Goal: Complete application form

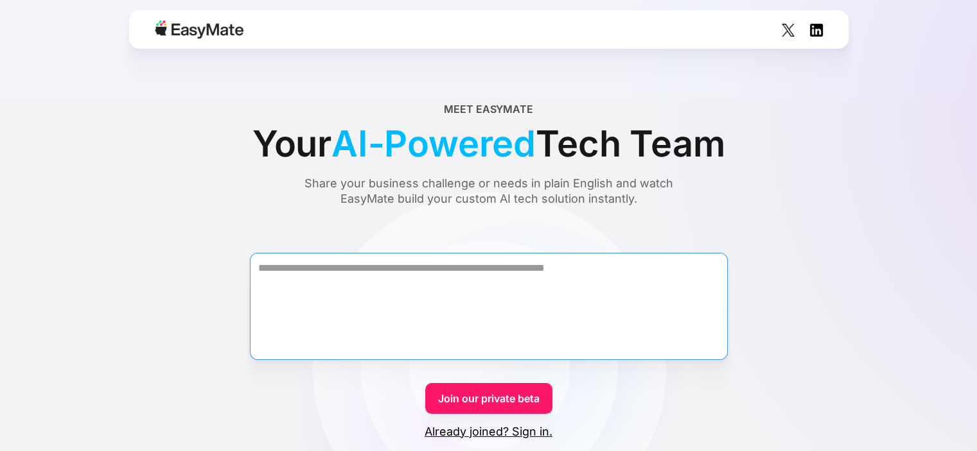
click at [462, 267] on textarea "Form" at bounding box center [489, 306] width 478 height 107
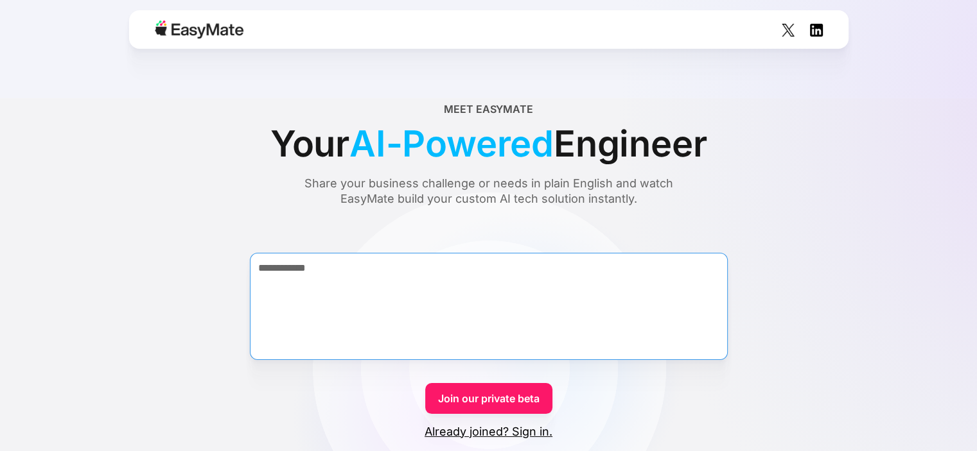
click at [401, 290] on textarea "**********" at bounding box center [489, 306] width 478 height 107
type textarea "**********"
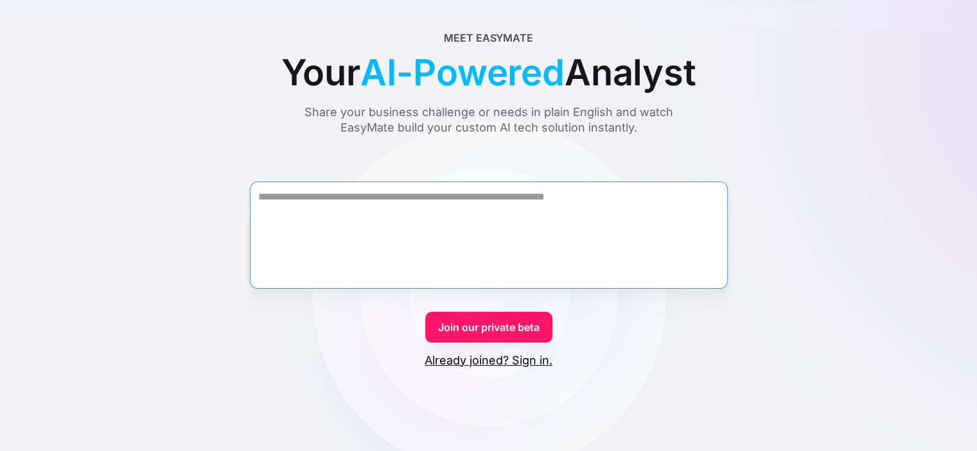
scroll to position [85, 0]
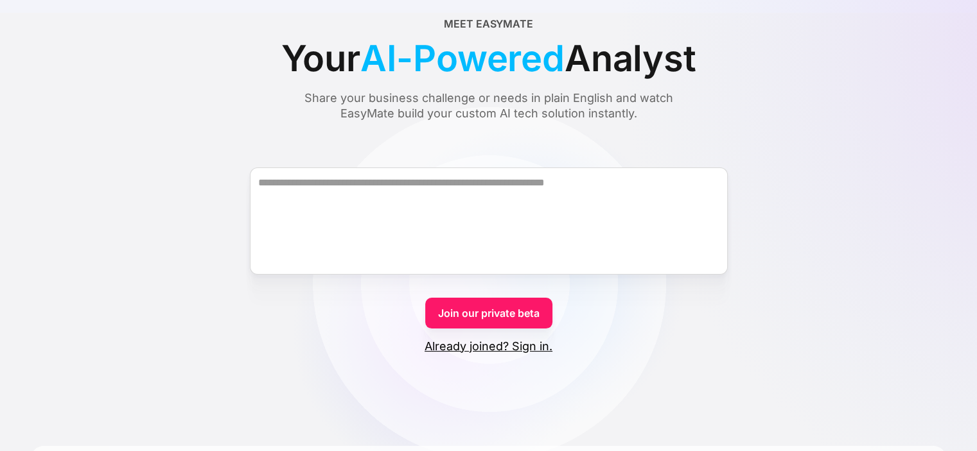
click at [511, 315] on link "Join our private beta" at bounding box center [488, 313] width 127 height 31
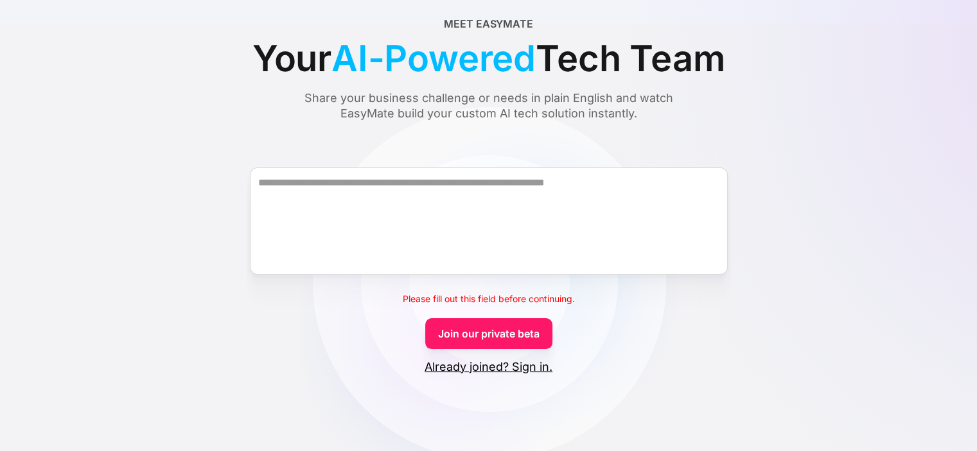
click at [523, 371] on link "Already joined? Sign in." at bounding box center [488, 367] width 128 height 15
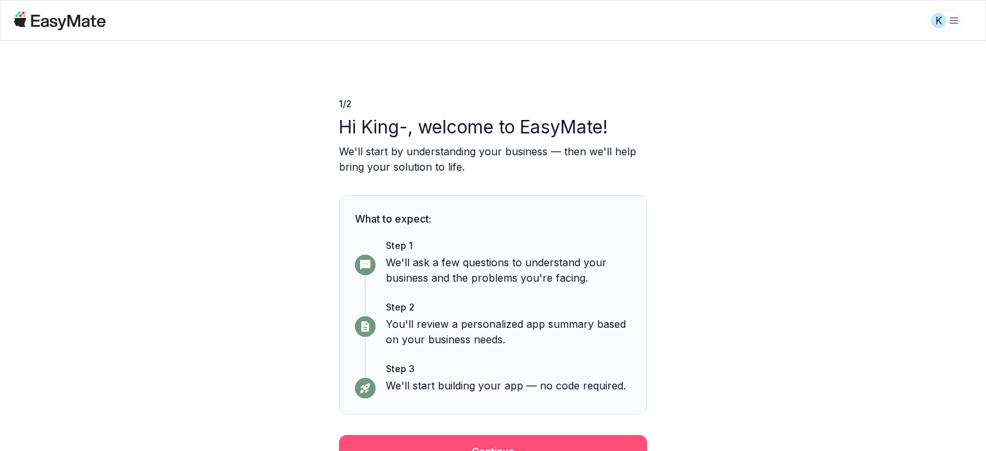
scroll to position [17, 0]
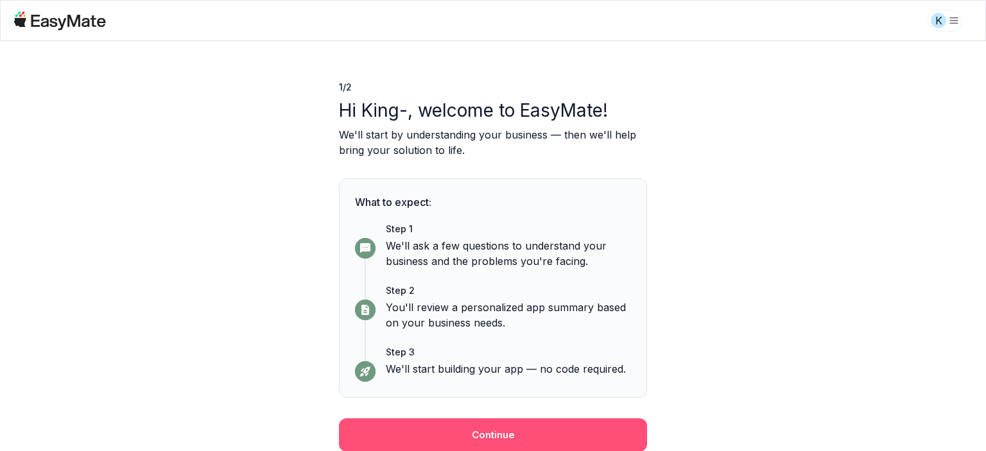
click at [498, 432] on button "Continue" at bounding box center [493, 435] width 308 height 33
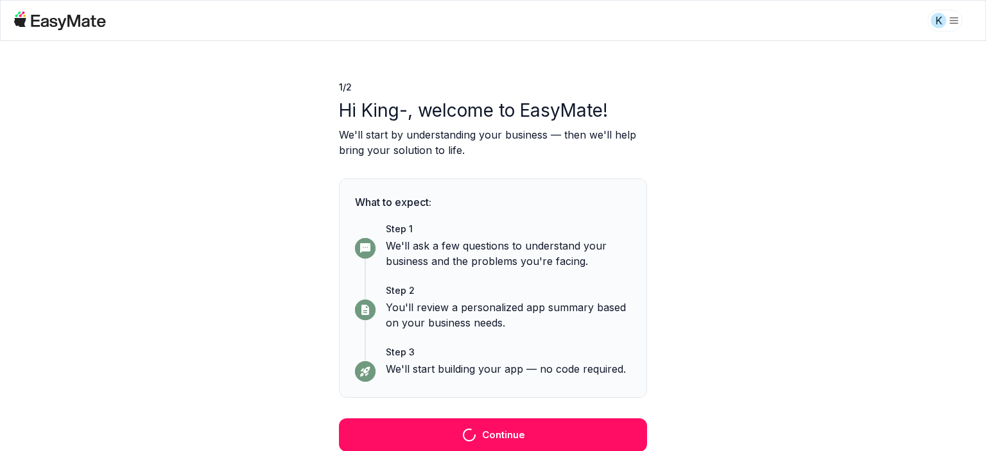
scroll to position [0, 0]
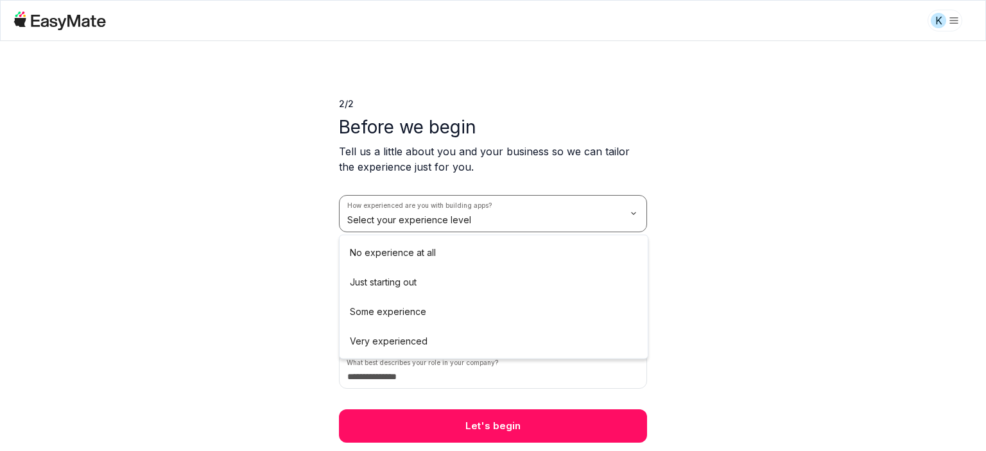
click at [473, 223] on html "K 2 / 2 Before we begin Tell us a little about you and your business so we can …" at bounding box center [493, 225] width 986 height 451
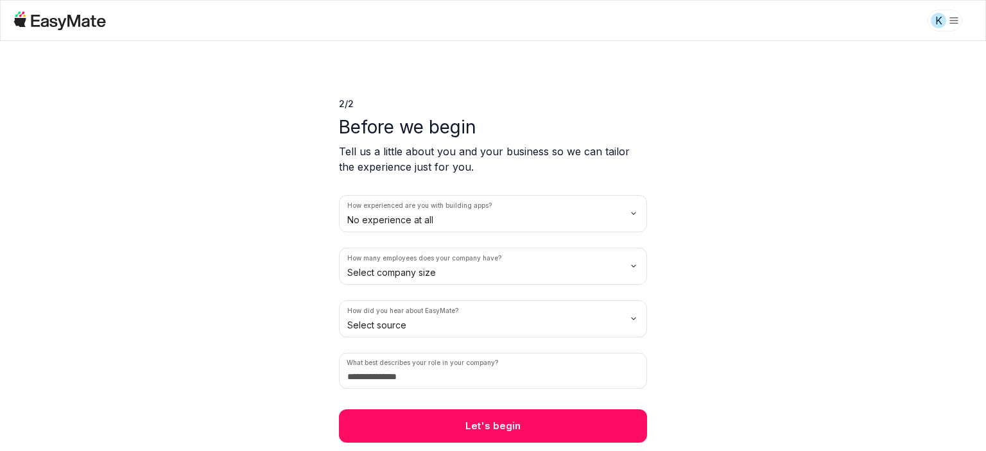
click at [482, 272] on html "K 2 / 2 Before we begin Tell us a little about you and your business so we can …" at bounding box center [493, 225] width 986 height 451
click at [472, 326] on html "K 2 / 2 Before we begin Tell us a little about you and your business so we can …" at bounding box center [493, 225] width 986 height 451
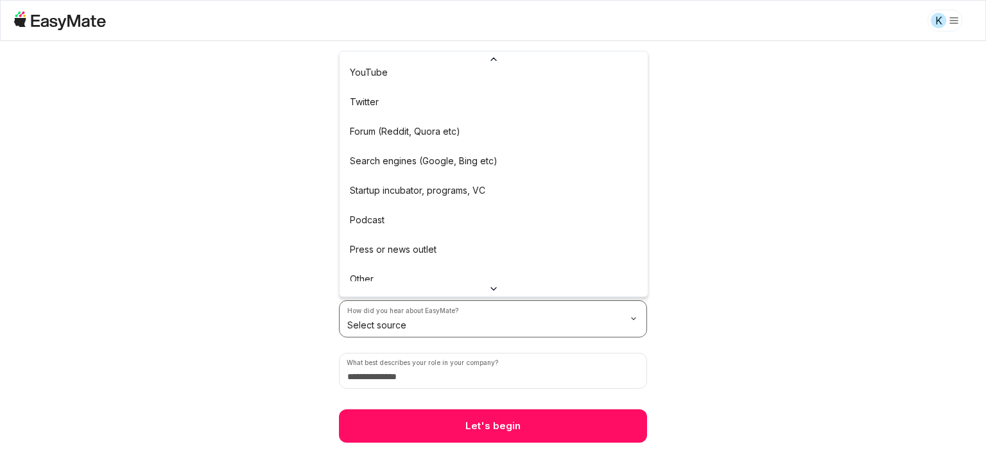
scroll to position [100, 0]
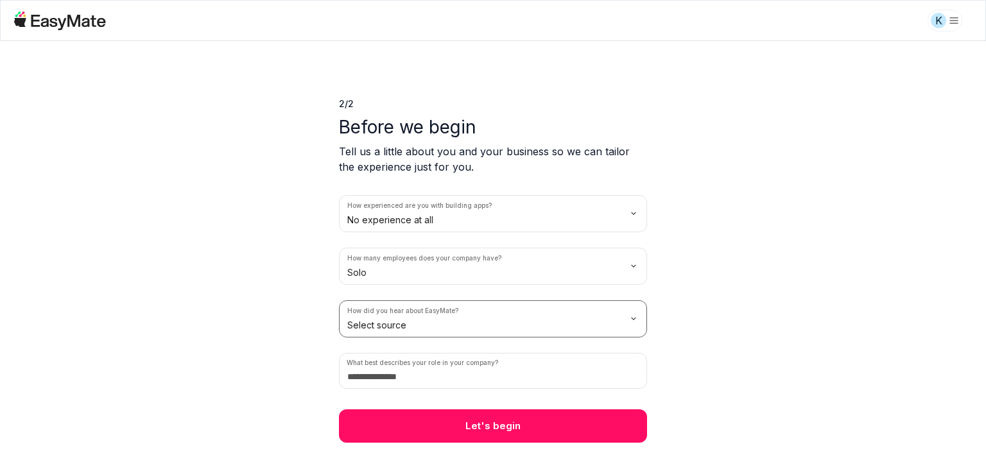
drag, startPoint x: 447, startPoint y: 305, endPoint x: 448, endPoint y: 313, distance: 7.7
click at [448, 306] on html "K 2 / 2 Before we begin Tell us a little about you and your business so we can …" at bounding box center [493, 225] width 986 height 451
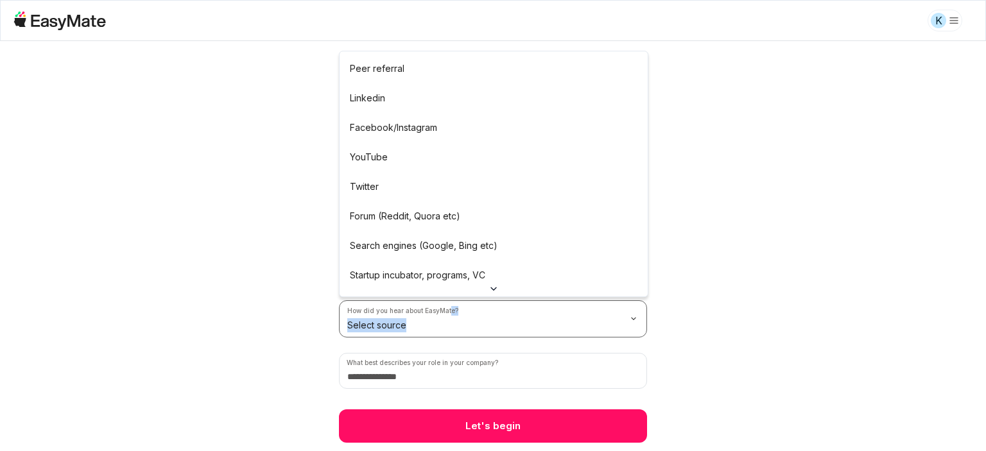
click at [415, 326] on html "K 2 / 2 Before we begin Tell us a little about you and your business so we can …" at bounding box center [493, 225] width 986 height 451
drag, startPoint x: 406, startPoint y: 294, endPoint x: 403, endPoint y: 286, distance: 8.7
click at [406, 292] on div at bounding box center [494, 288] width 308 height 15
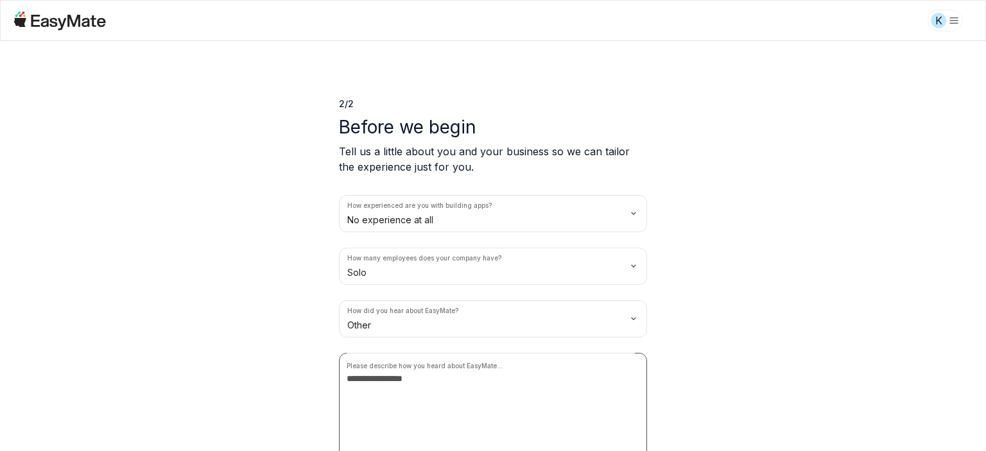
click at [413, 382] on textarea at bounding box center [493, 411] width 308 height 116
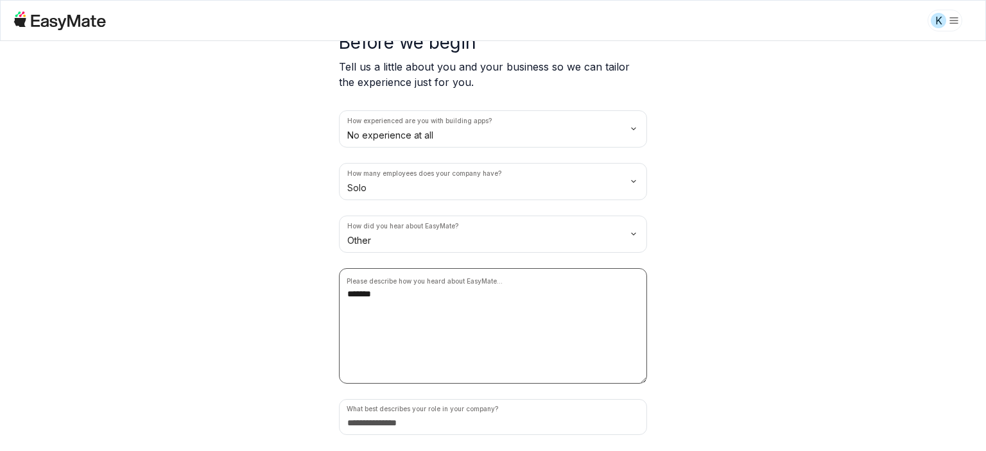
scroll to position [121, 0]
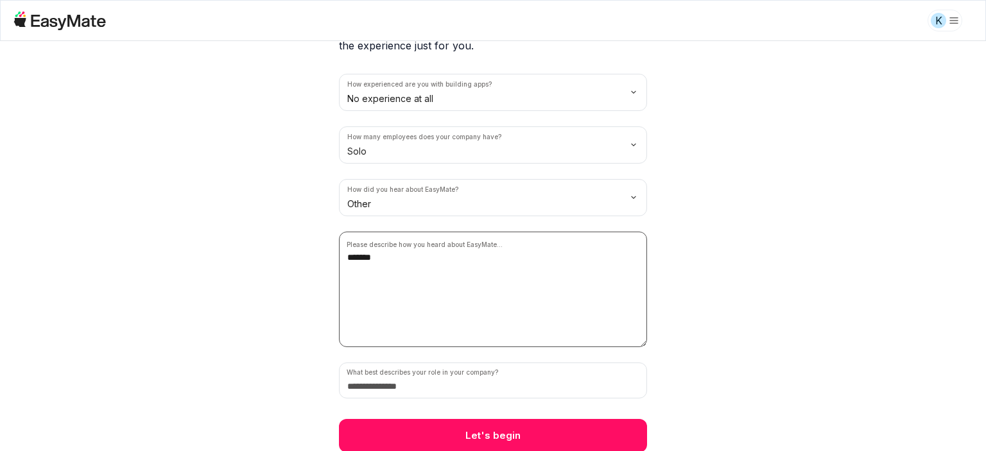
type textarea "*******"
click at [428, 372] on input at bounding box center [493, 381] width 308 height 36
type input "*"
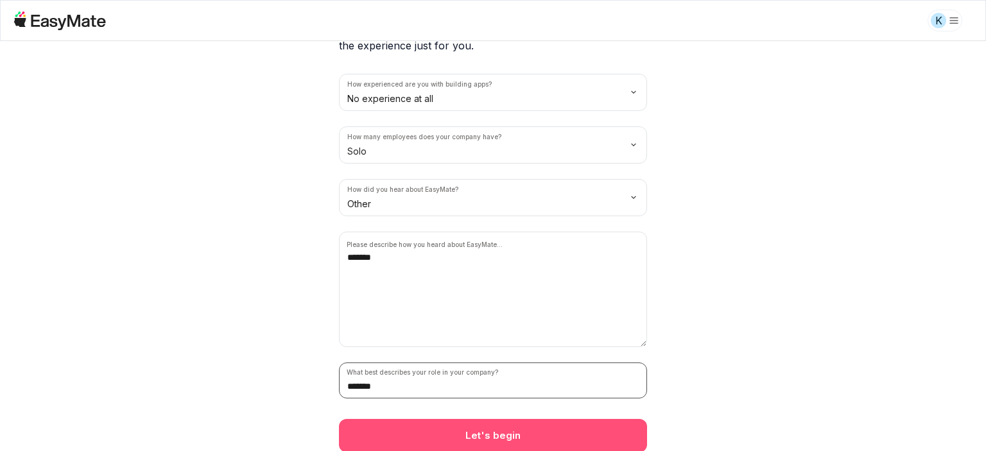
type input "*******"
click at [484, 423] on button "Let's begin" at bounding box center [493, 435] width 308 height 33
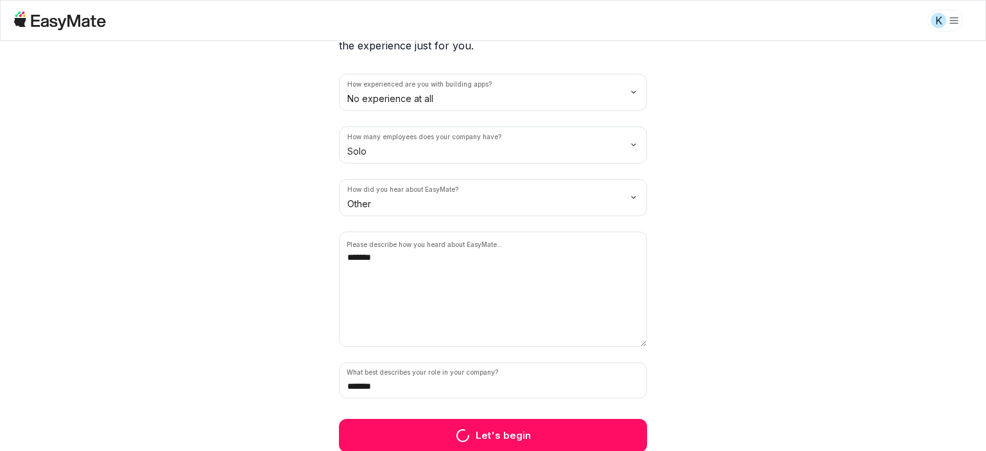
click at [513, 443] on div "2 / 2 Before we begin Tell us a little about you and your business so we can ta…" at bounding box center [493, 186] width 308 height 533
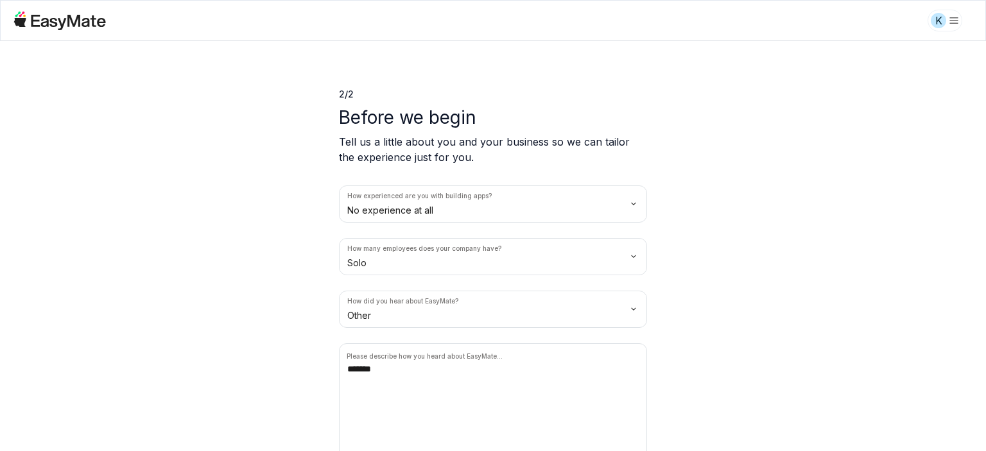
scroll to position [0, 0]
